Goal: Navigation & Orientation: Find specific page/section

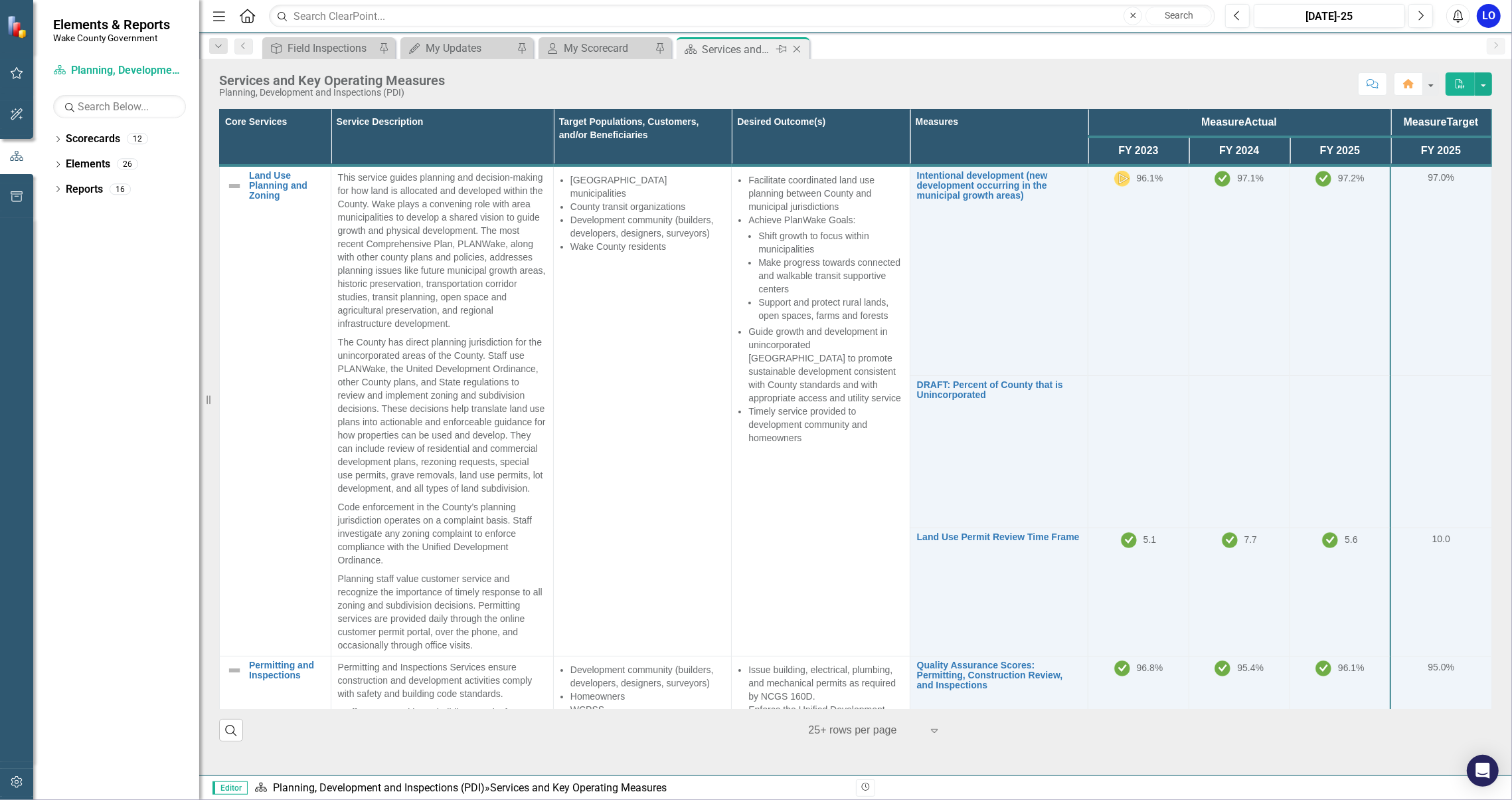
click at [800, 46] on icon at bounding box center [798, 49] width 7 height 7
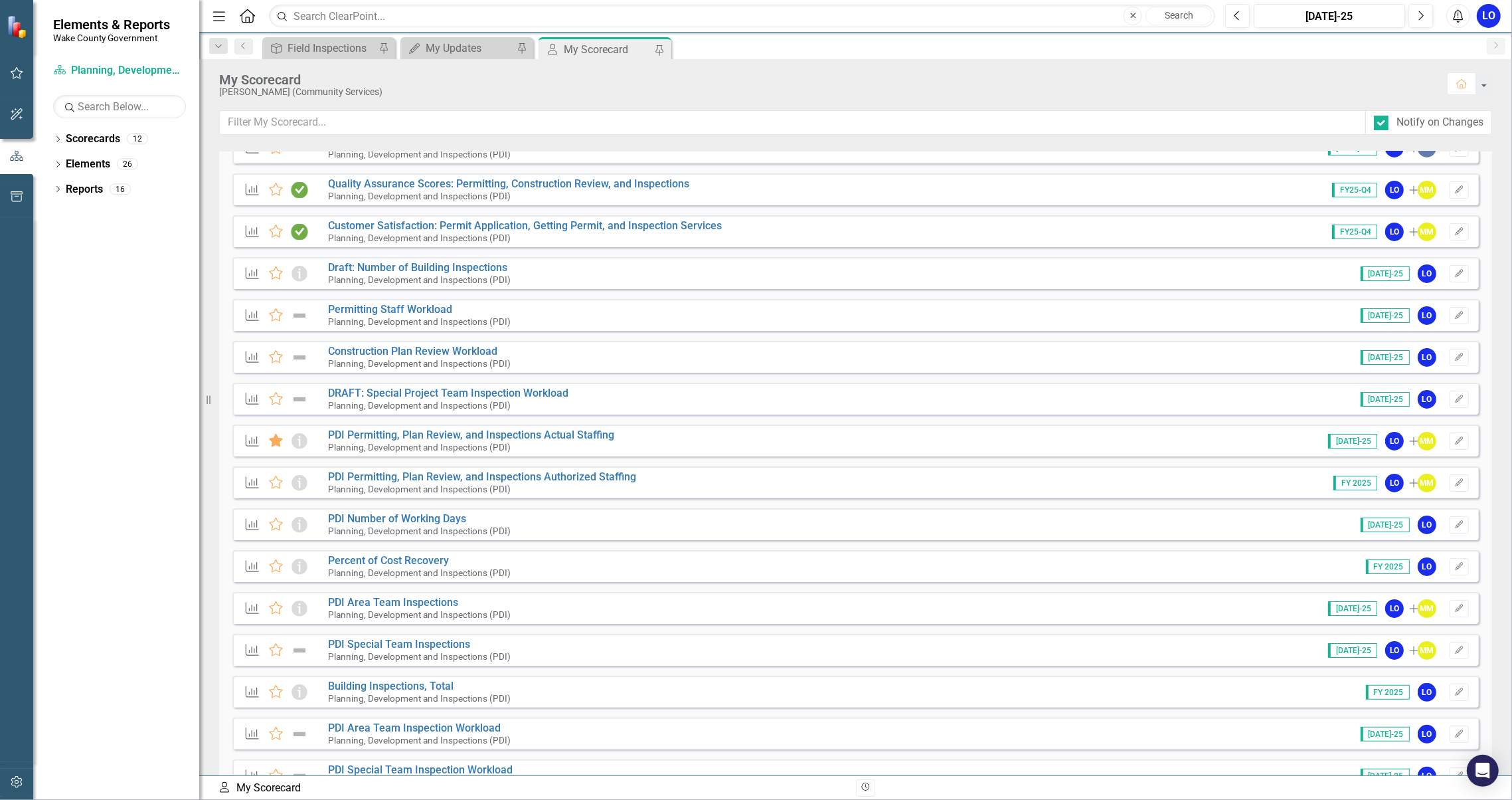
scroll to position [181, 0]
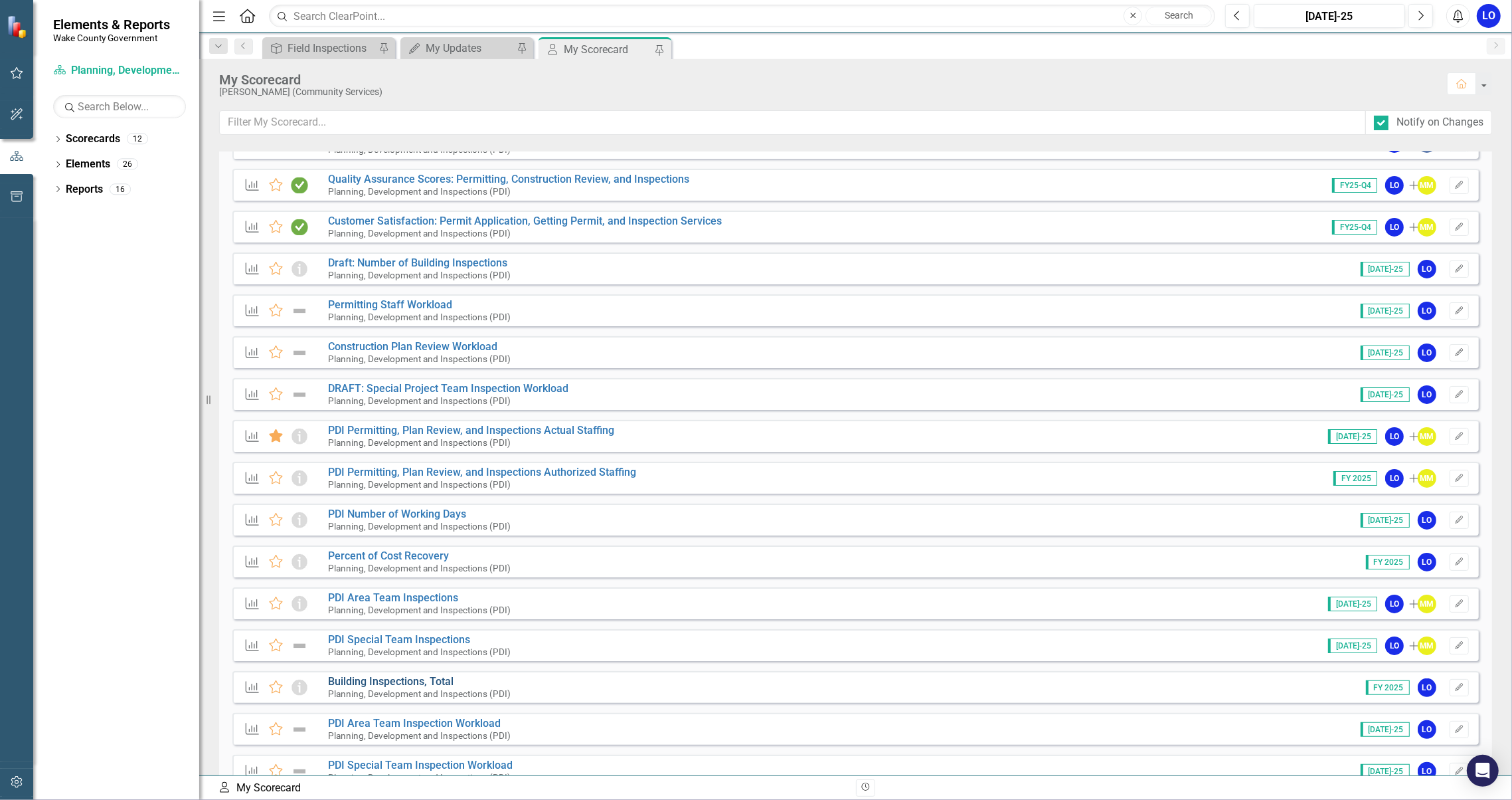
click at [415, 681] on link "Building Inspections, Total" at bounding box center [391, 681] width 126 height 13
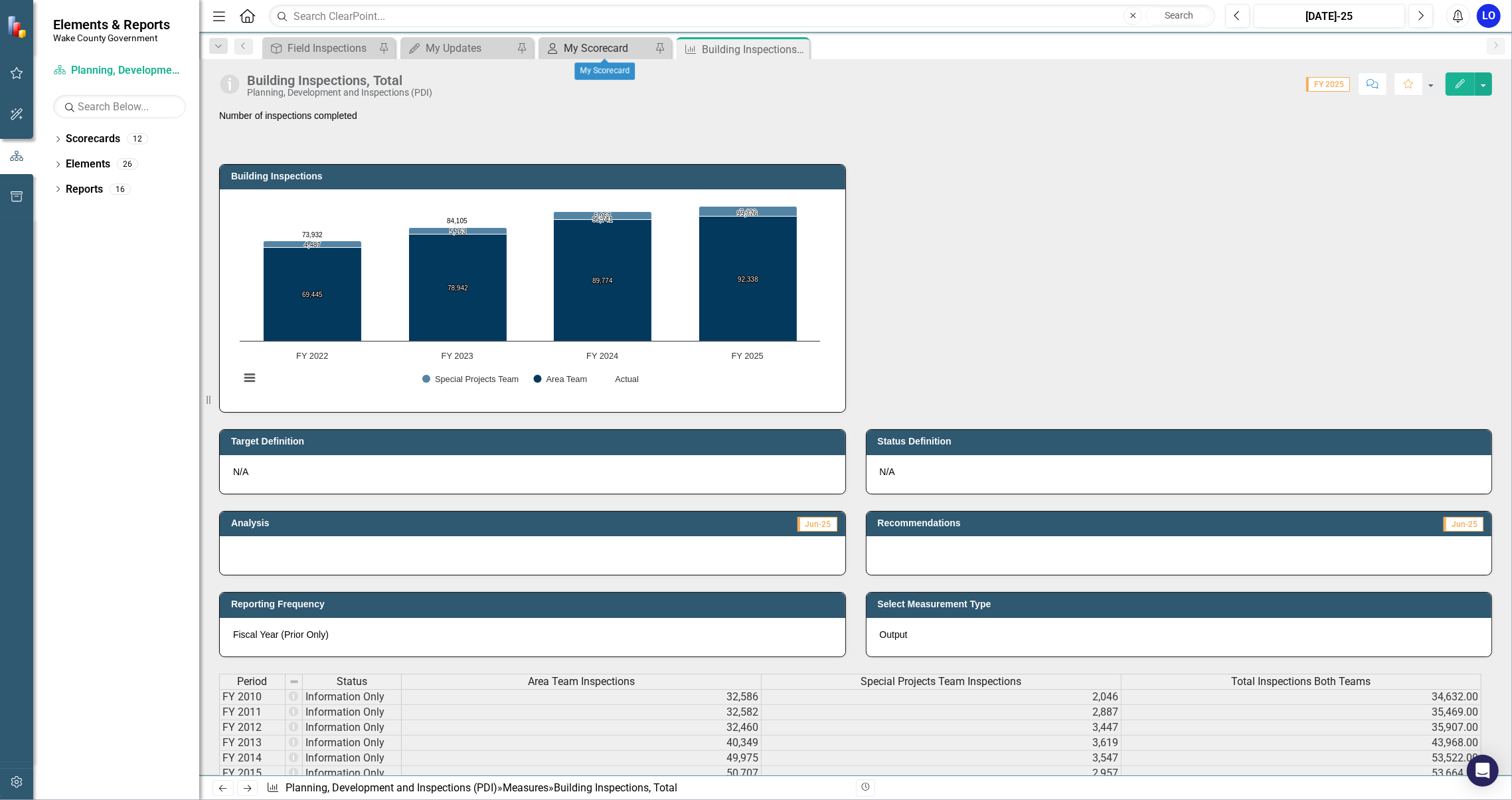
click at [600, 43] on div "My Scorecard" at bounding box center [607, 48] width 88 height 16
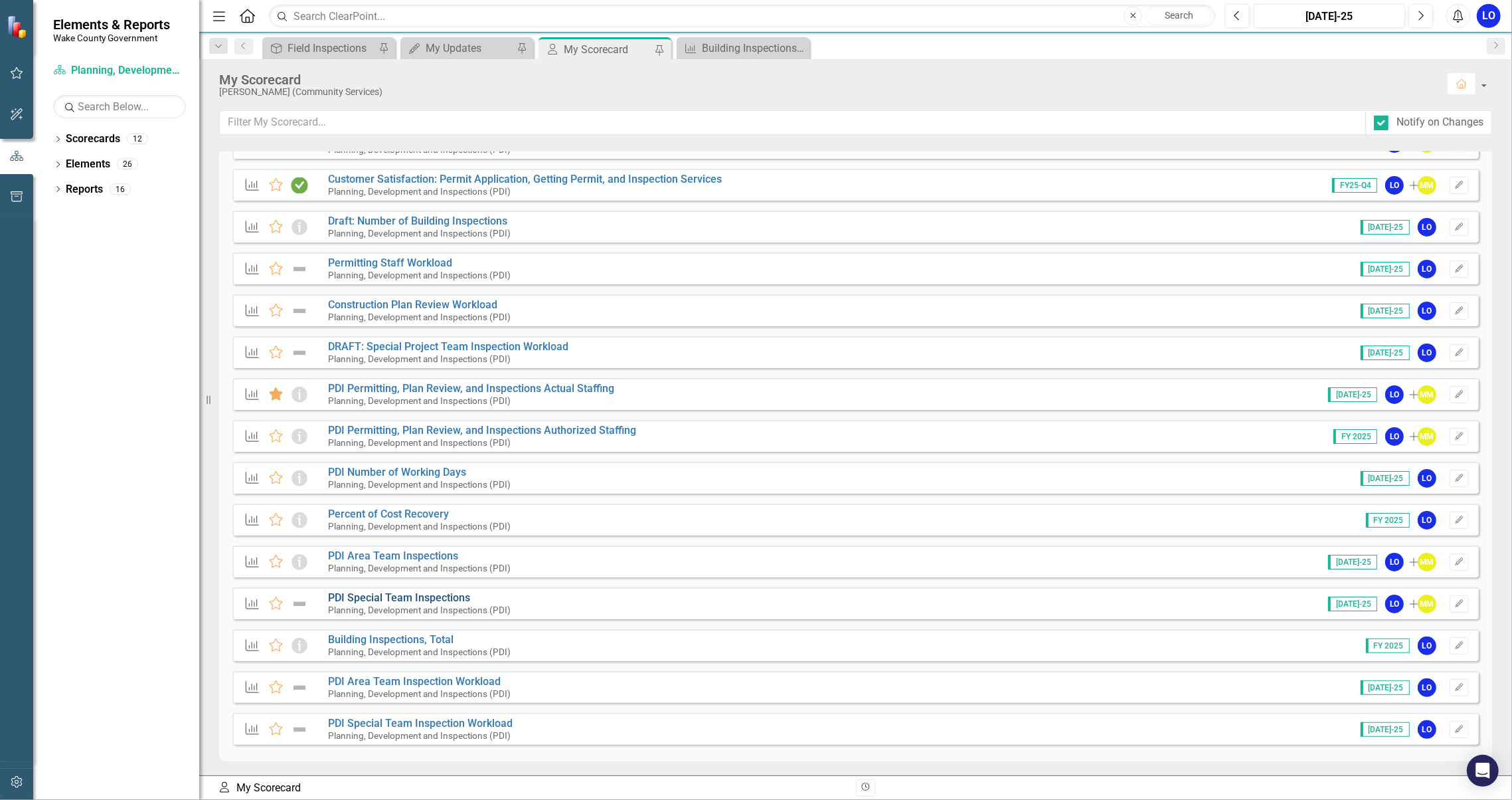
scroll to position [225, 0]
click at [419, 674] on link "PDI Area Team Inspection Workload" at bounding box center [414, 679] width 173 height 13
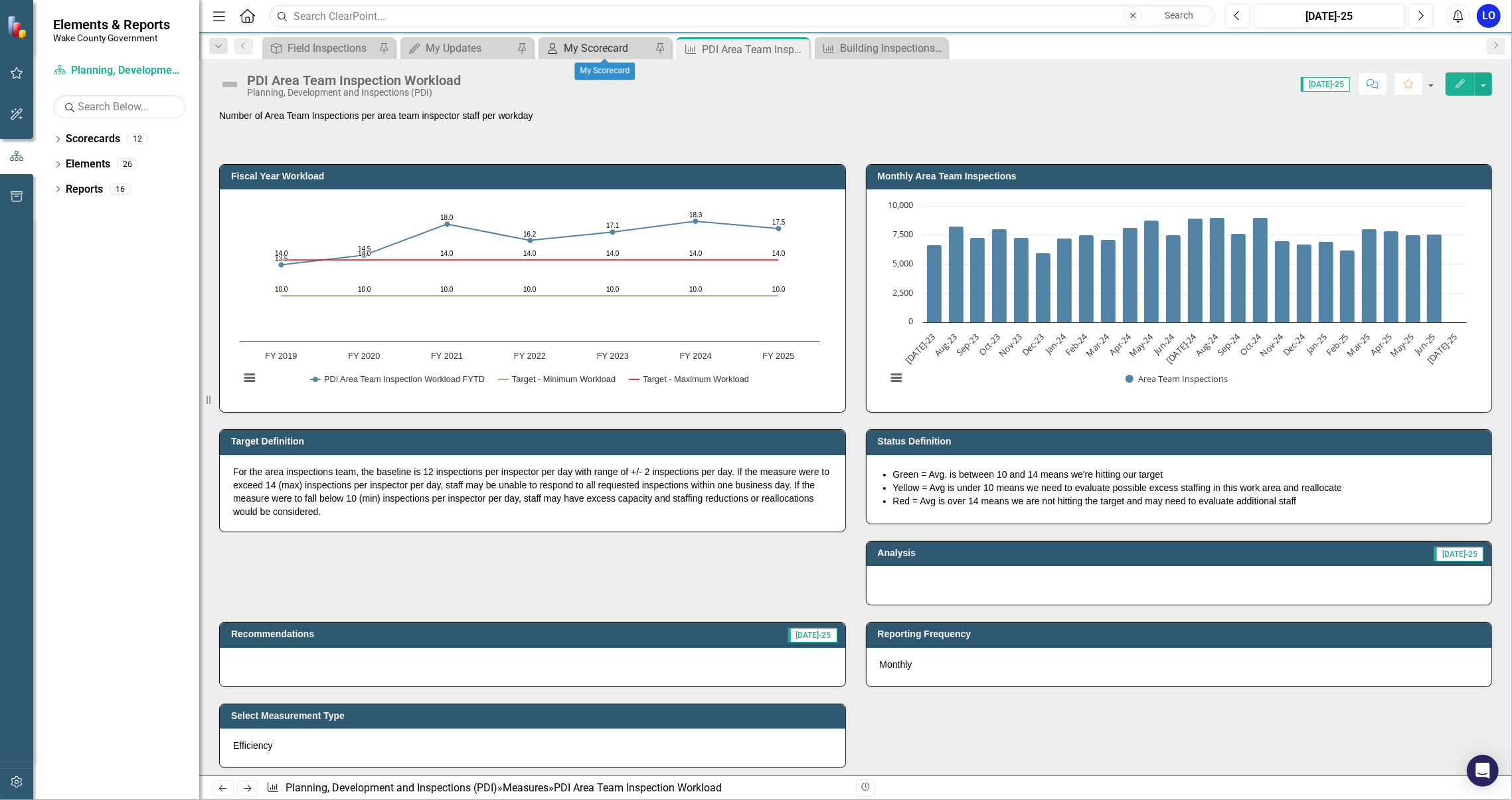
click at [584, 52] on div "My Scorecard" at bounding box center [607, 48] width 88 height 16
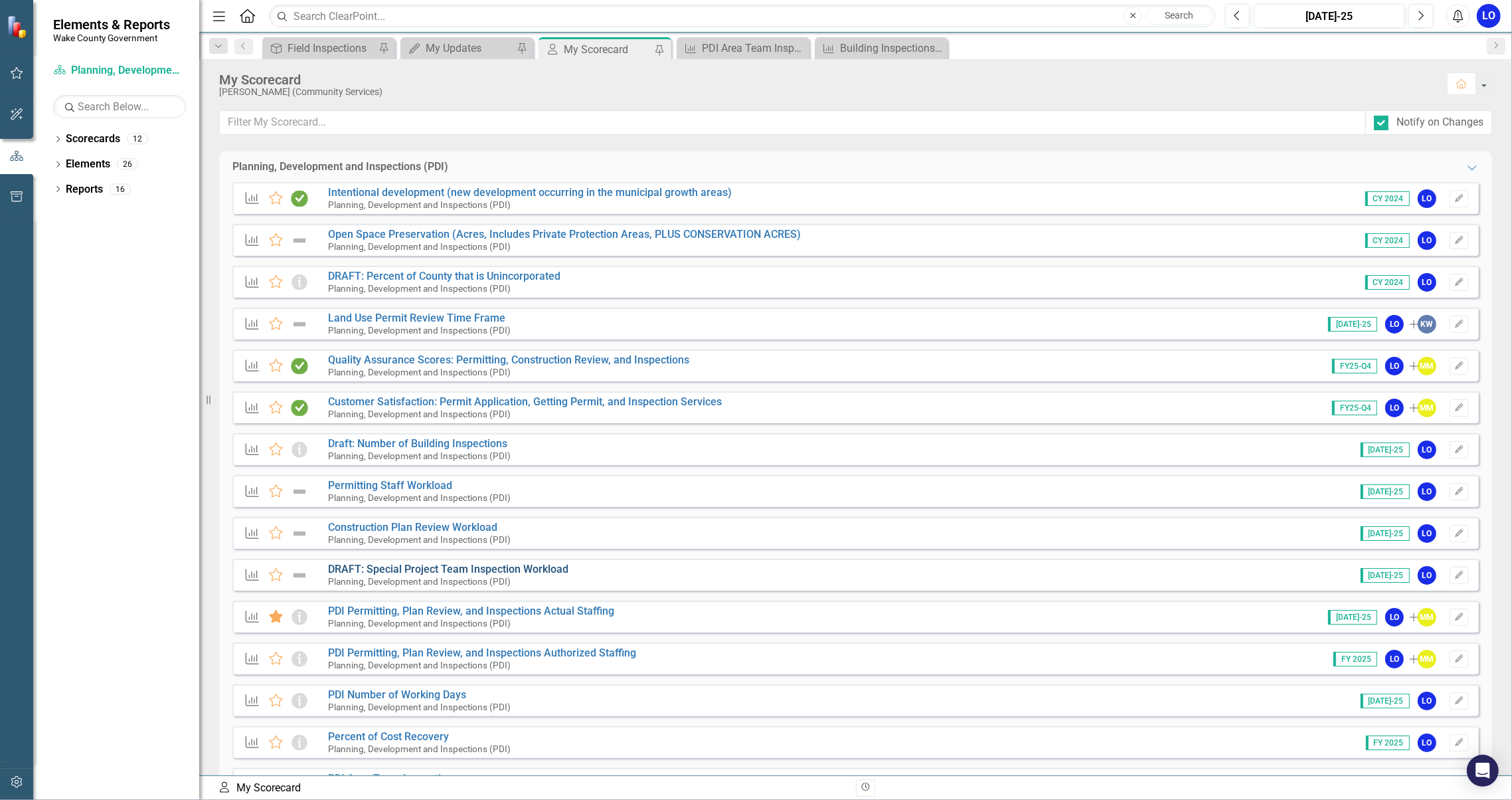
click at [431, 571] on link "DRAFT: Special Project Team Inspection Workload" at bounding box center [448, 569] width 240 height 13
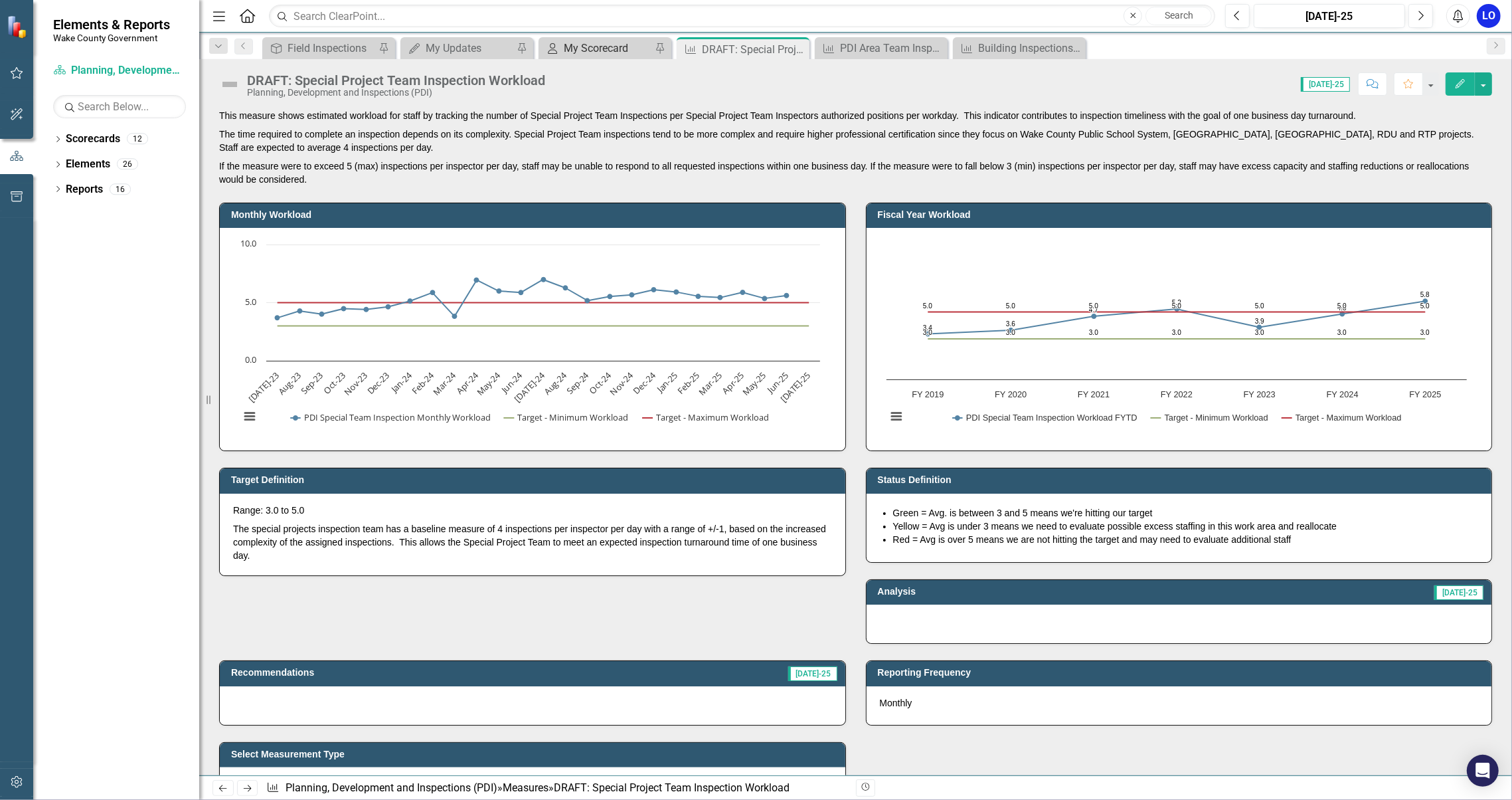
click at [616, 47] on div "My Scorecard" at bounding box center [607, 48] width 88 height 16
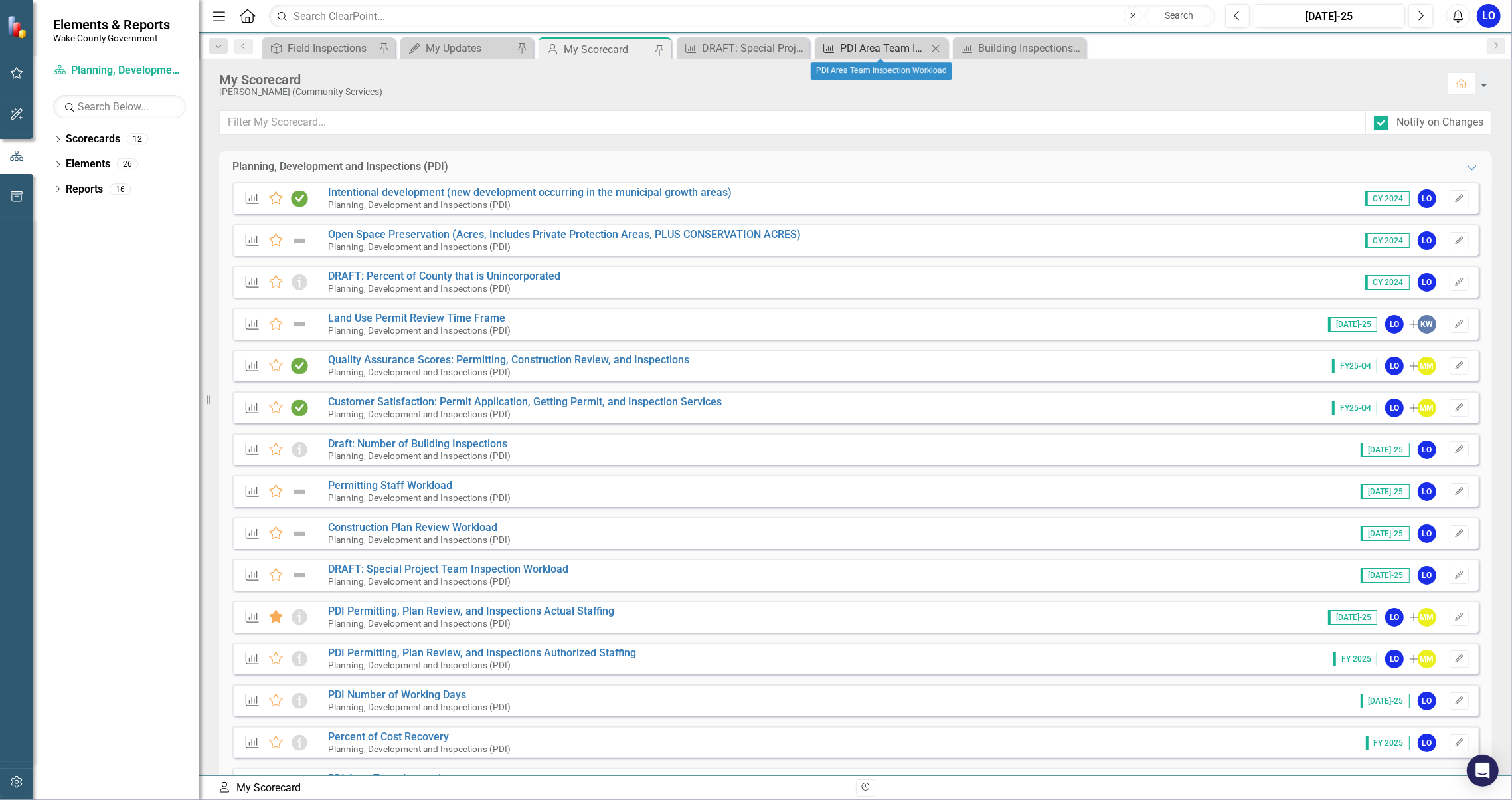
click at [890, 46] on div "PDI Area Team Inspection Workload" at bounding box center [884, 48] width 88 height 16
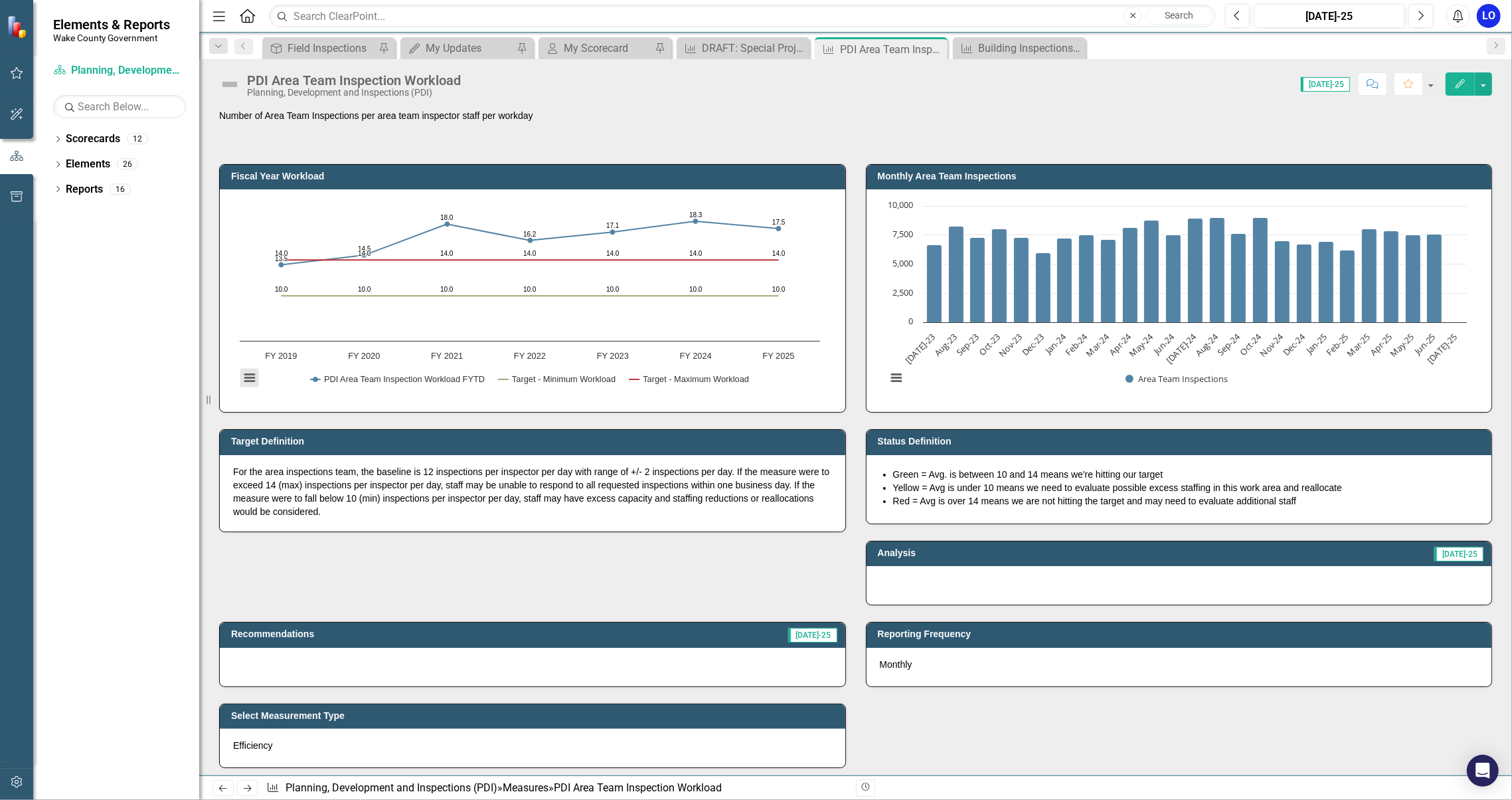
click at [243, 371] on button "View chart menu, Chart" at bounding box center [249, 377] width 19 height 19
click at [1104, 135] on div "Number of Area Team Inspections per area team inspector staff per workday" at bounding box center [856, 127] width 1273 height 38
